Goal: Communication & Community: Connect with others

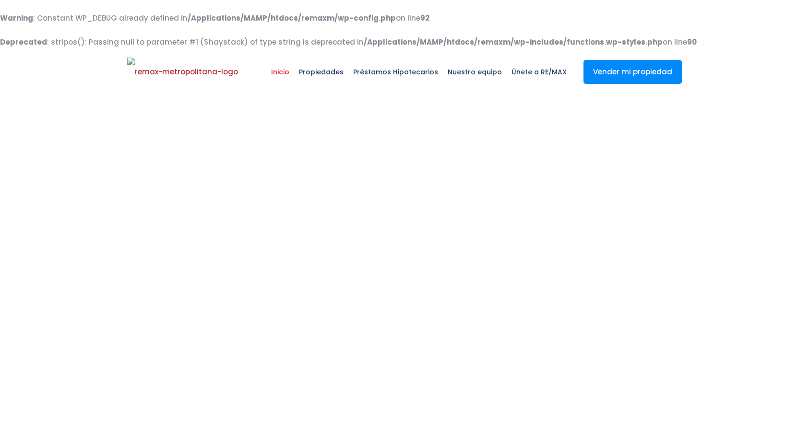
select select
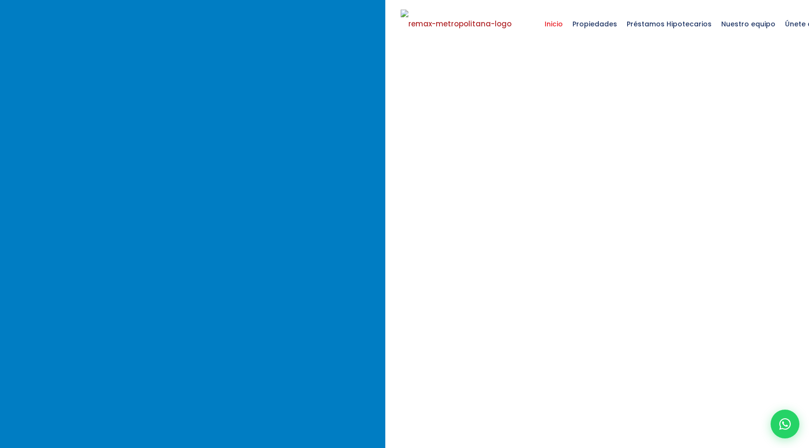
scroll to position [0, 0]
click at [781, 422] on icon at bounding box center [785, 424] width 12 height 12
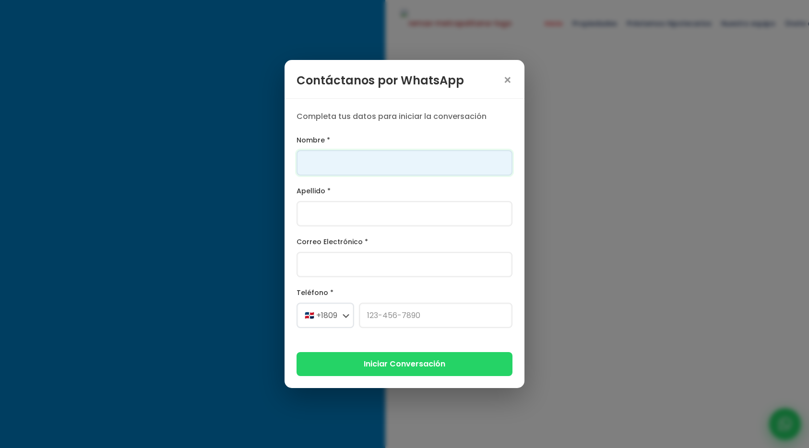
scroll to position [0, 0]
click at [375, 165] on input "r" at bounding box center [405, 162] width 216 height 25
type input "Franklin"
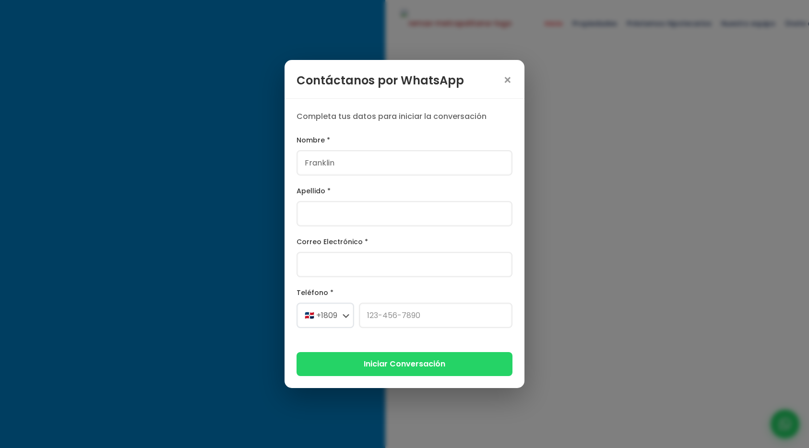
type input "[PERSON_NAME]"
type input "[PERSON_NAME][EMAIL_ADDRESS][PERSON_NAME][DOMAIN_NAME]"
select select "+1"
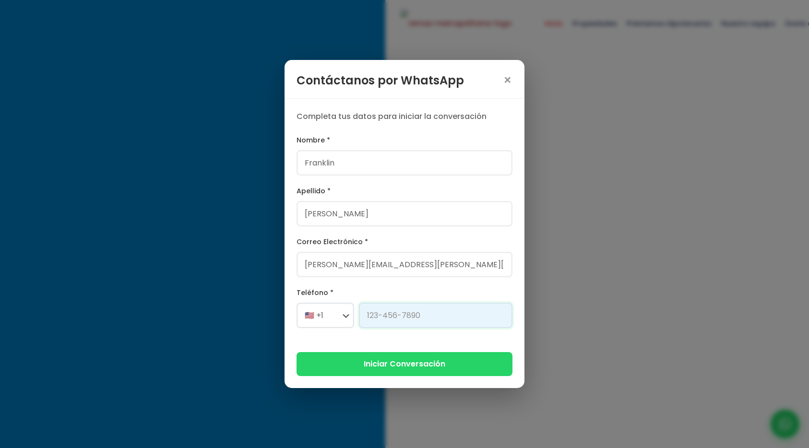
type input "[PHONE_NUMBER]"
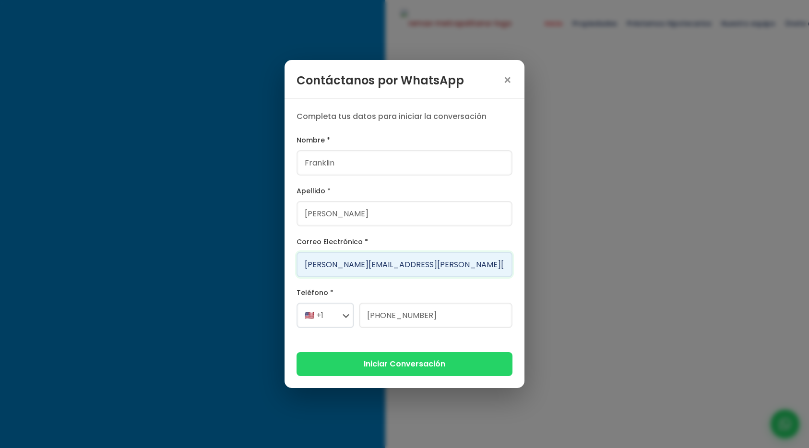
click at [305, 265] on input "[PERSON_NAME][EMAIL_ADDRESS][PERSON_NAME][DOMAIN_NAME]" at bounding box center [405, 264] width 216 height 25
type input "[EMAIL_ADDRESS][PERSON_NAME][DOMAIN_NAME]"
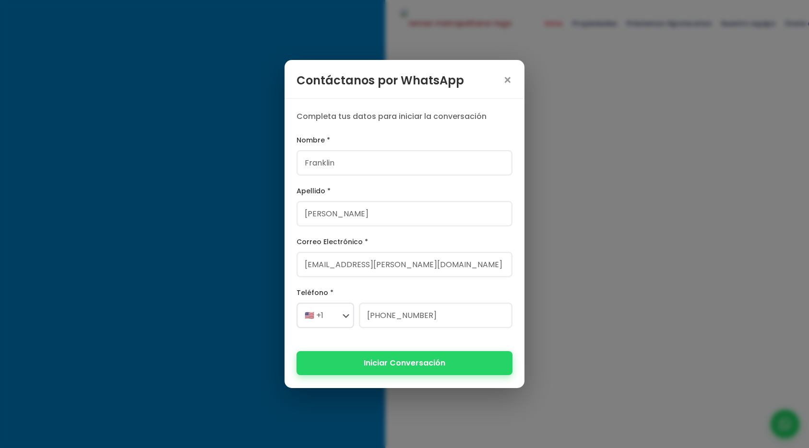
click at [387, 367] on button "Iniciar Conversación" at bounding box center [405, 363] width 216 height 24
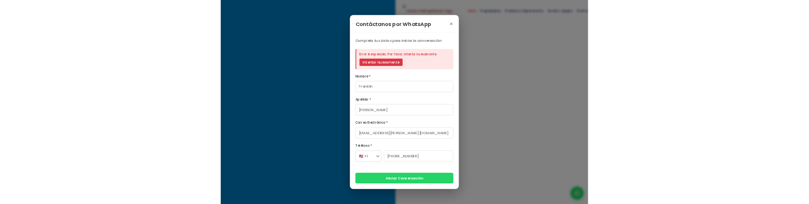
scroll to position [60, 0]
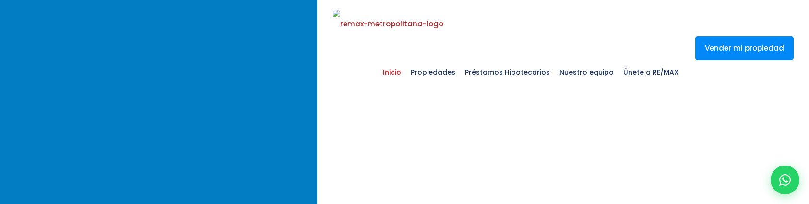
select select
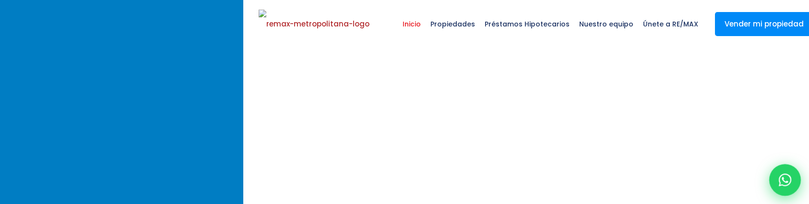
click at [785, 181] on icon at bounding box center [785, 179] width 12 height 12
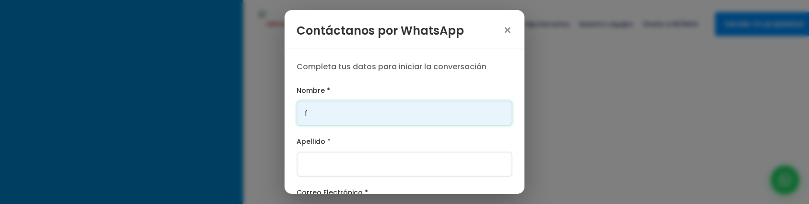
type input "[PERSON_NAME]"
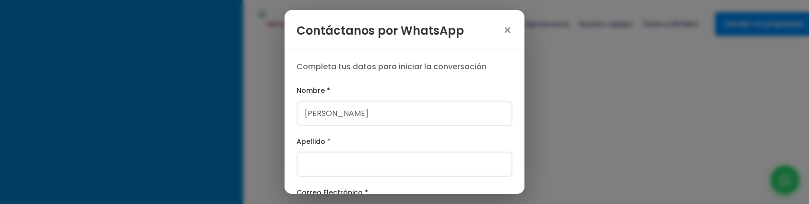
type input "[PERSON_NAME]"
select select "+1"
type input "[PHONE_NUMBER]"
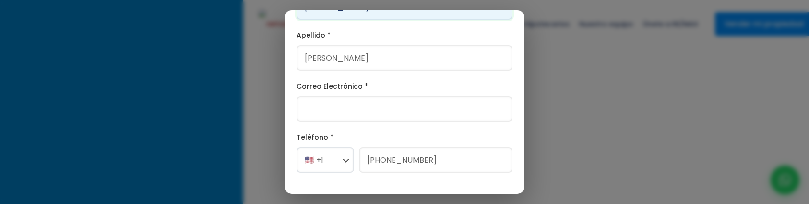
scroll to position [125, 0]
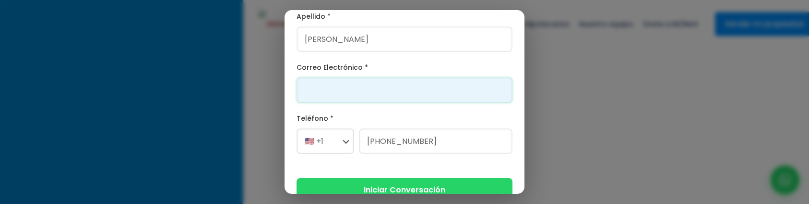
click at [326, 79] on input "Correo Electrónico *" at bounding box center [405, 89] width 216 height 25
click at [303, 91] on input "[PERSON_NAME][EMAIL_ADDRESS][PERSON_NAME][DOMAIN_NAME]" at bounding box center [405, 89] width 216 height 25
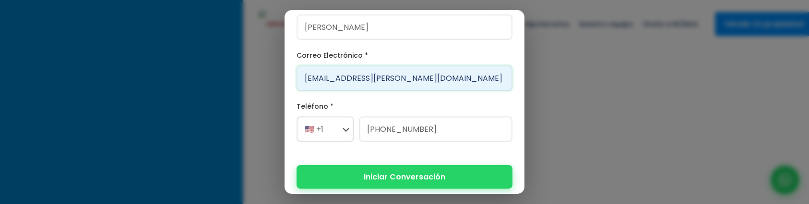
scroll to position [143, 0]
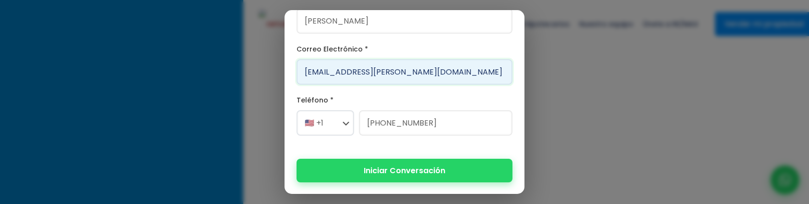
type input "[EMAIL_ADDRESS][PERSON_NAME][DOMAIN_NAME]"
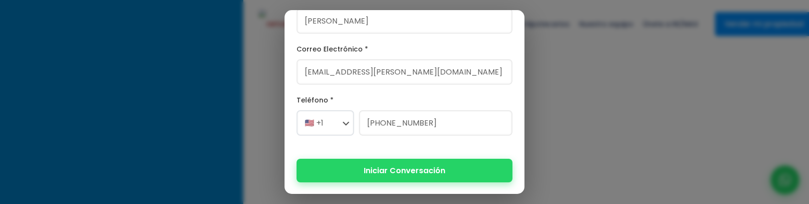
click at [401, 174] on button "Iniciar Conversación" at bounding box center [405, 170] width 216 height 24
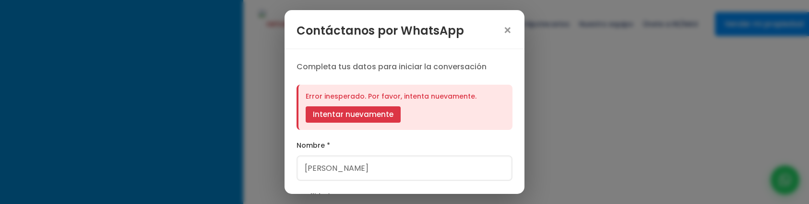
scroll to position [36, 0]
